Goal: Transaction & Acquisition: Purchase product/service

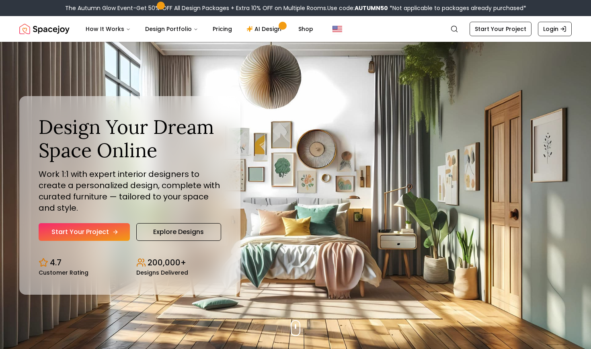
click at [101, 236] on link "Start Your Project" at bounding box center [84, 232] width 91 height 18
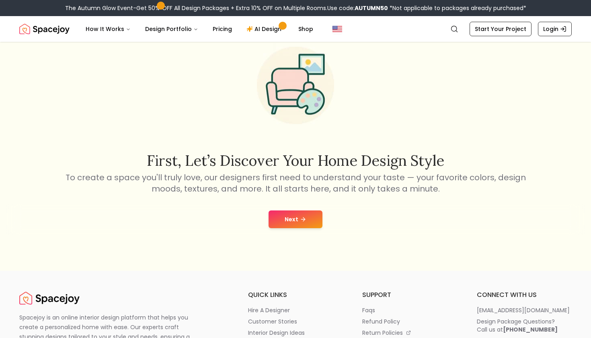
scroll to position [43, 0]
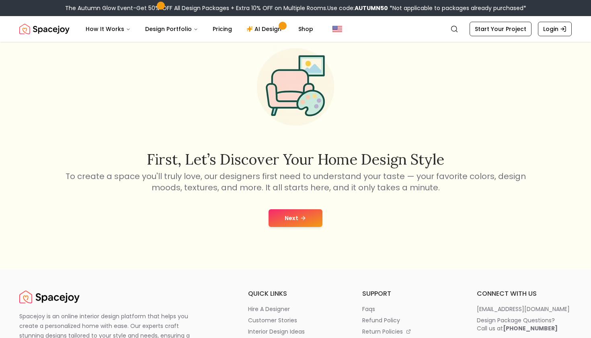
click at [284, 216] on button "Next" at bounding box center [295, 218] width 54 height 18
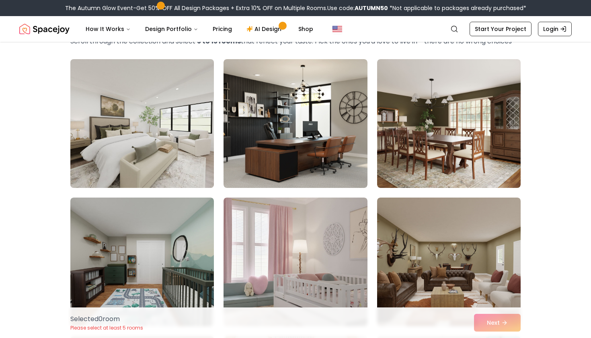
scroll to position [53, 0]
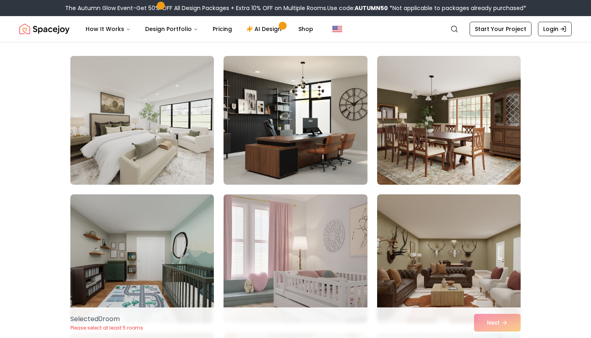
click at [182, 152] on img at bounding box center [142, 120] width 151 height 135
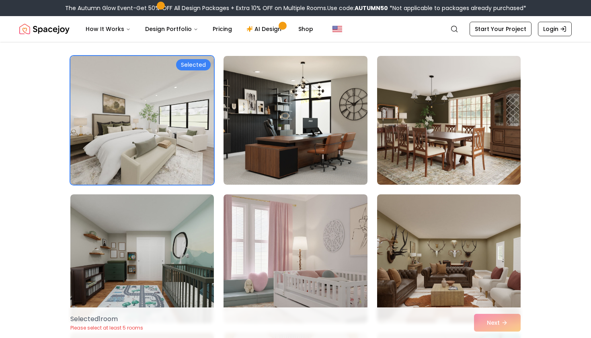
click at [482, 323] on div "Selected 1 room Please select at least 5 rooms Next" at bounding box center [295, 322] width 463 height 31
click at [506, 28] on link "Start Your Project" at bounding box center [500, 29] width 62 height 14
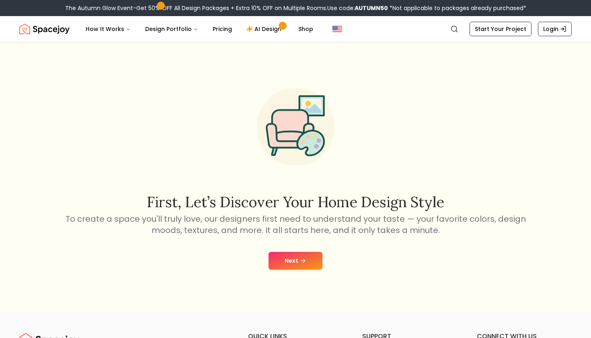
click at [271, 252] on button "Next" at bounding box center [295, 261] width 54 height 18
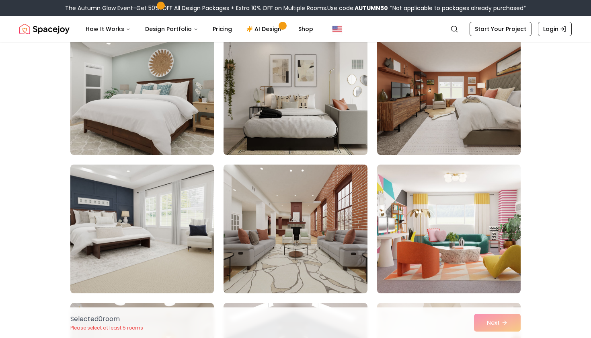
scroll to position [499, 0]
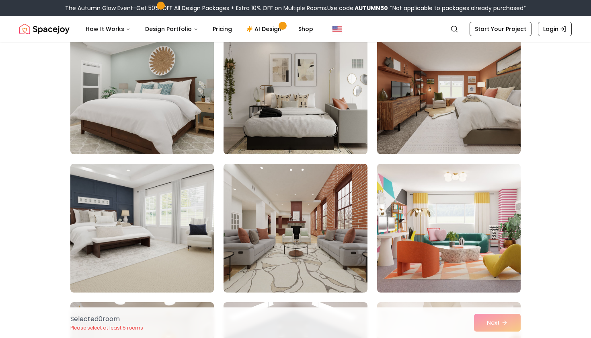
click at [205, 124] on img at bounding box center [142, 89] width 151 height 135
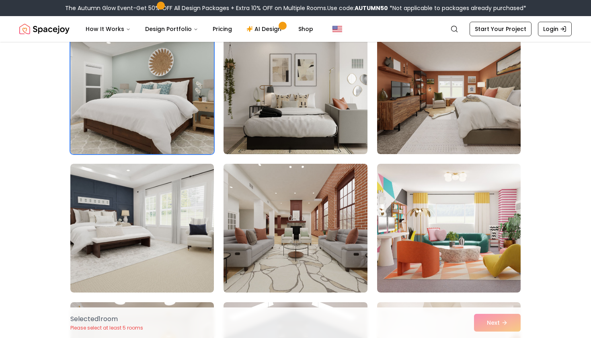
click at [260, 222] on img at bounding box center [295, 227] width 151 height 135
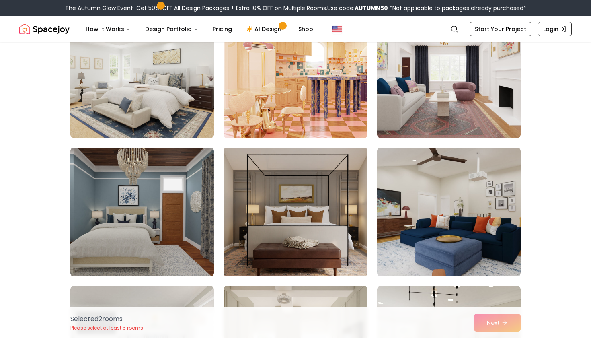
scroll to position [104, 0]
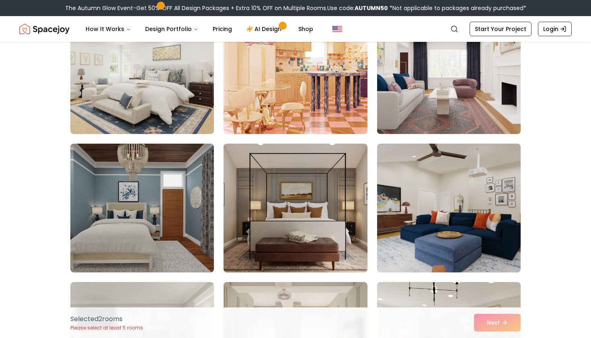
click at [439, 95] on img at bounding box center [448, 69] width 151 height 135
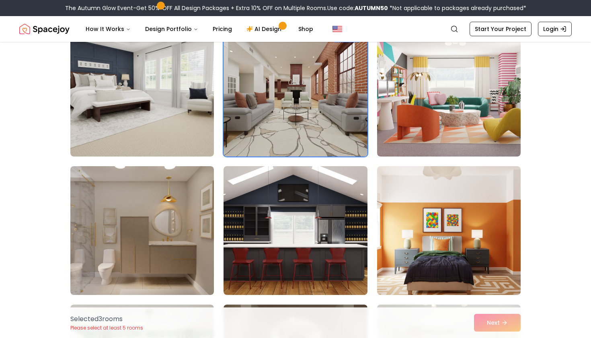
scroll to position [635, 0]
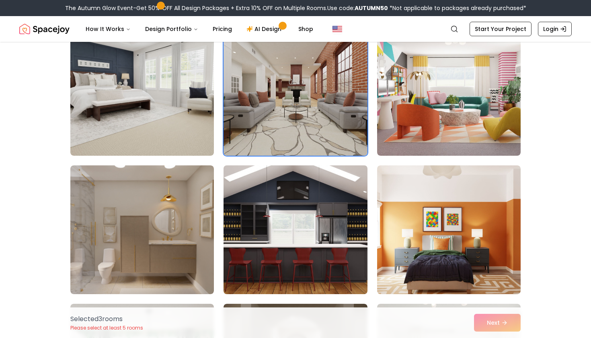
click at [319, 255] on img at bounding box center [295, 229] width 151 height 135
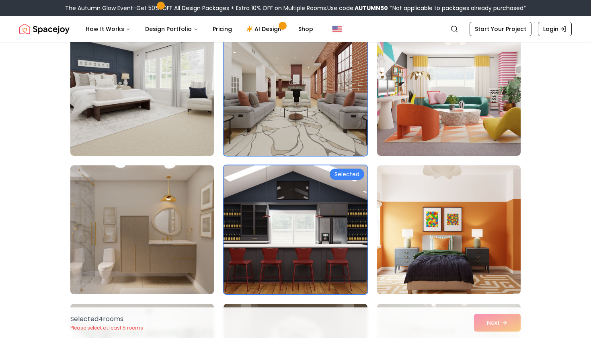
click at [319, 255] on img at bounding box center [295, 229] width 151 height 135
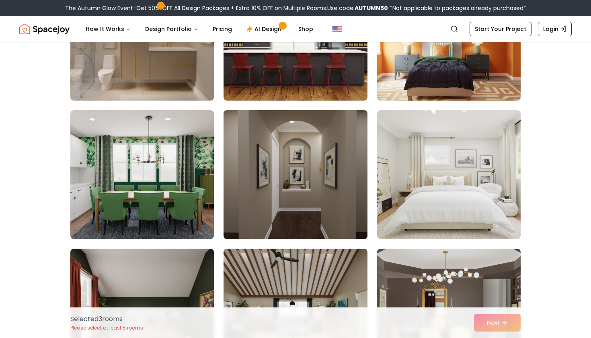
scroll to position [830, 0]
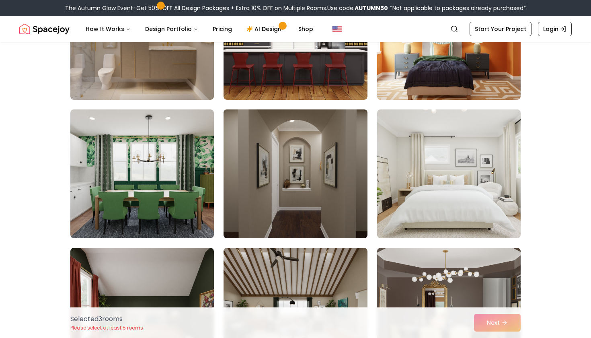
click at [266, 186] on img at bounding box center [295, 173] width 151 height 135
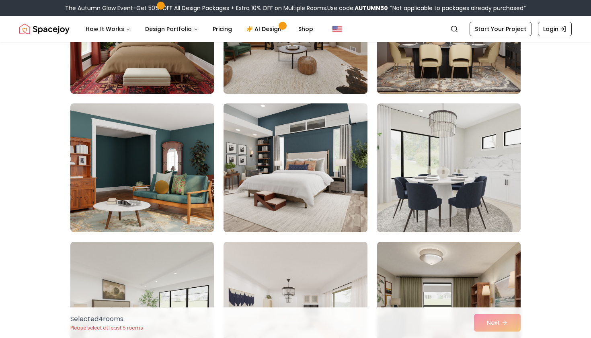
scroll to position [1113, 0]
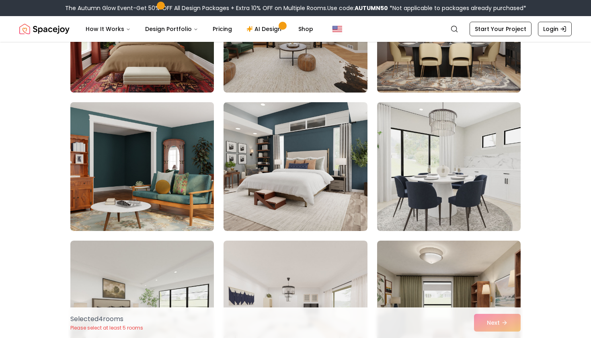
click at [156, 190] on img at bounding box center [142, 166] width 151 height 135
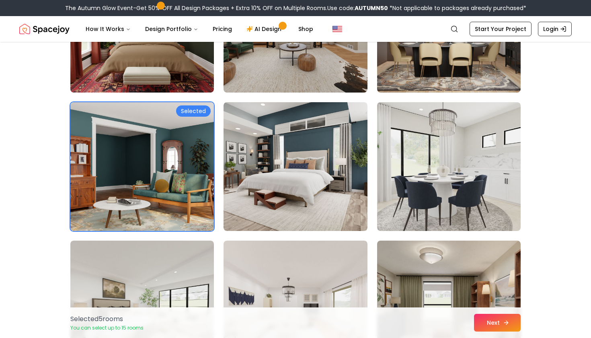
click at [476, 320] on button "Next" at bounding box center [497, 322] width 47 height 18
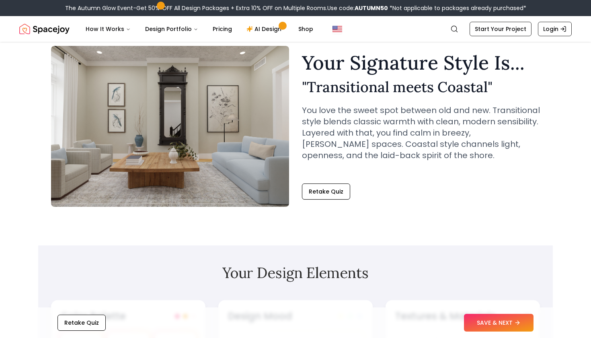
scroll to position [32, 0]
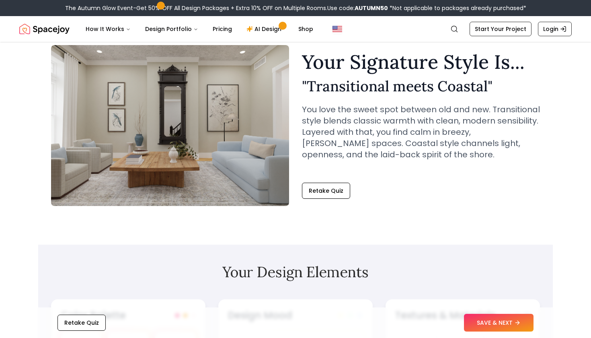
click at [463, 317] on div "Retake Quiz SAVE & NEXT" at bounding box center [295, 322] width 514 height 31
click at [474, 324] on button "SAVE & NEXT" at bounding box center [499, 322] width 70 height 18
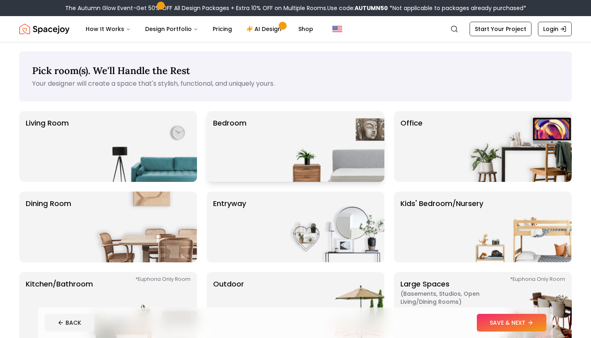
click at [258, 163] on div "Bedroom" at bounding box center [296, 146] width 178 height 71
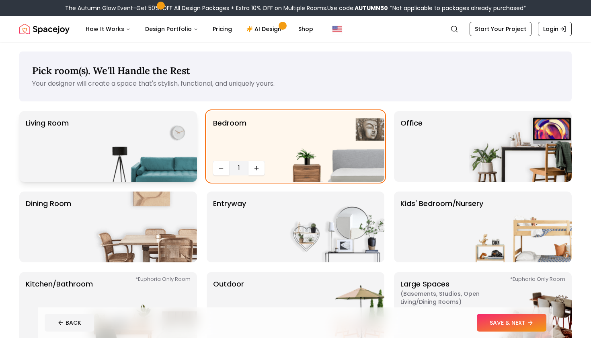
click at [140, 155] on img at bounding box center [145, 146] width 103 height 71
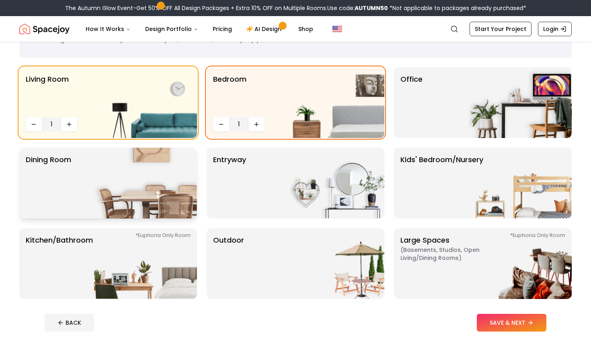
scroll to position [45, 0]
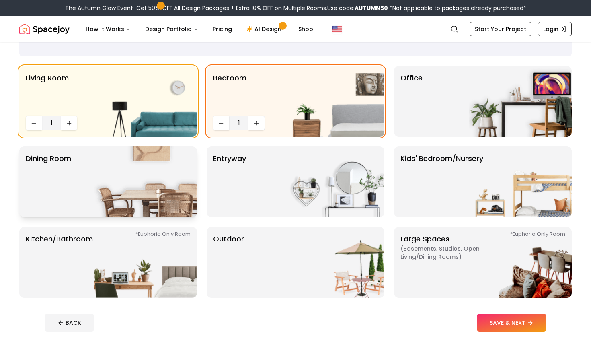
click at [154, 199] on img at bounding box center [145, 181] width 103 height 71
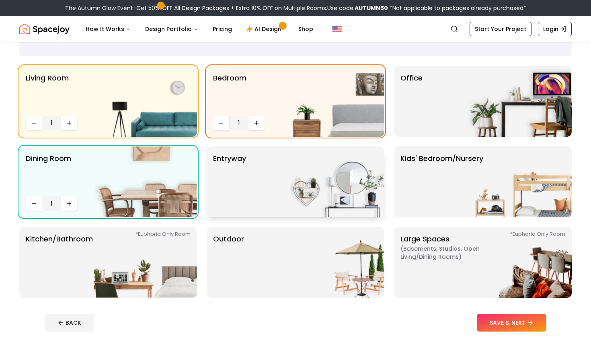
click at [261, 200] on div "entryway" at bounding box center [296, 181] width 178 height 71
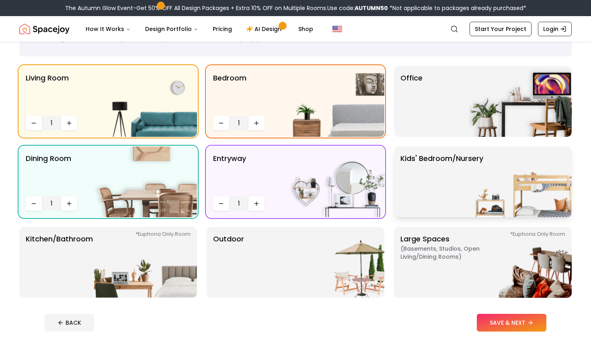
click at [445, 162] on p "Kids' Bedroom/Nursery" at bounding box center [441, 182] width 83 height 58
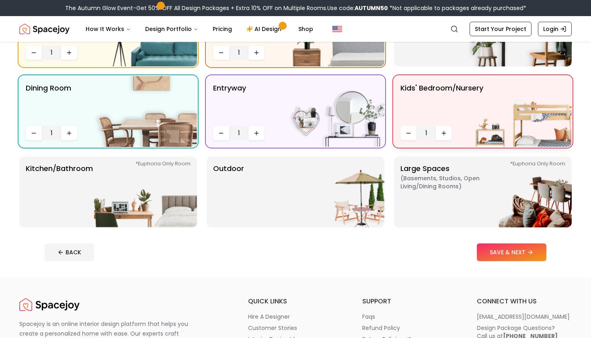
scroll to position [123, 0]
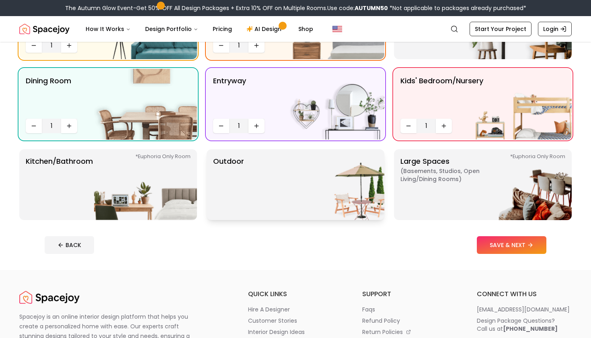
click at [259, 171] on div "Outdoor" at bounding box center [296, 184] width 178 height 71
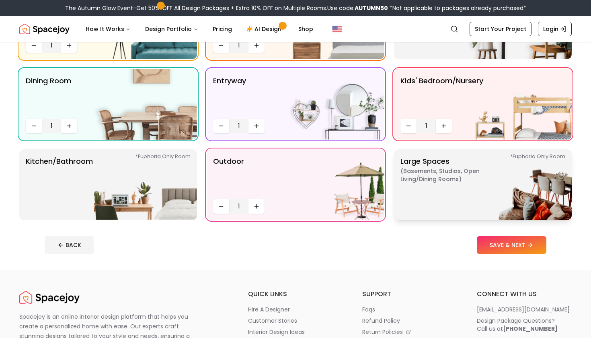
click at [434, 203] on p "Large Spaces ( Basements, Studios, Open living/dining rooms ) *Euphoria Only Ro…" at bounding box center [450, 185] width 100 height 58
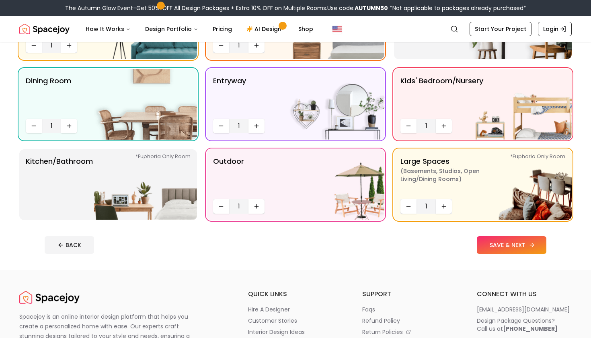
click at [486, 245] on button "SAVE & NEXT" at bounding box center [512, 245] width 70 height 18
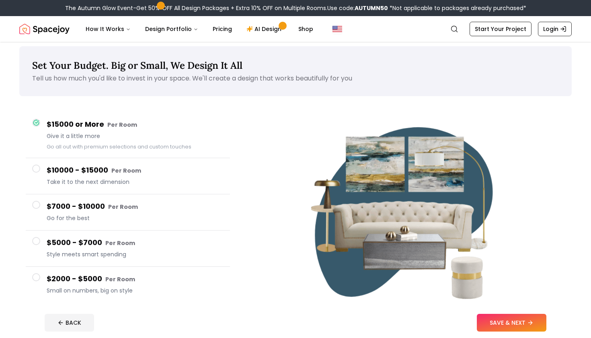
scroll to position [9, 0]
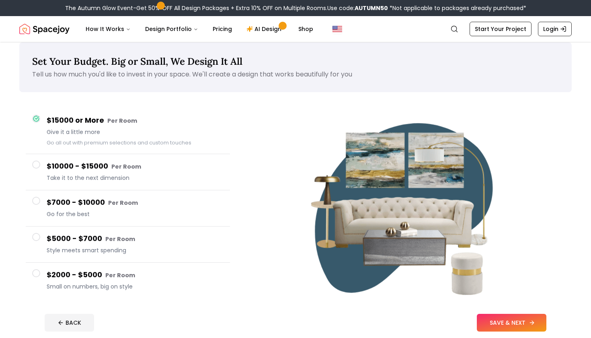
click at [512, 320] on button "SAVE & NEXT" at bounding box center [512, 322] width 70 height 18
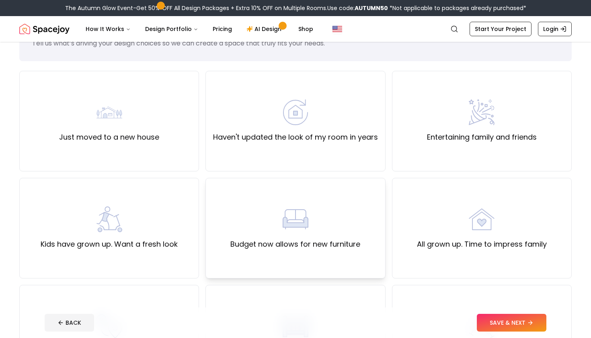
scroll to position [41, 0]
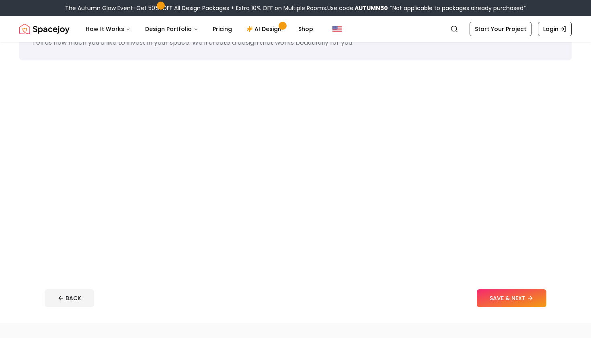
scroll to position [9, 0]
